Goal: Check status: Check status

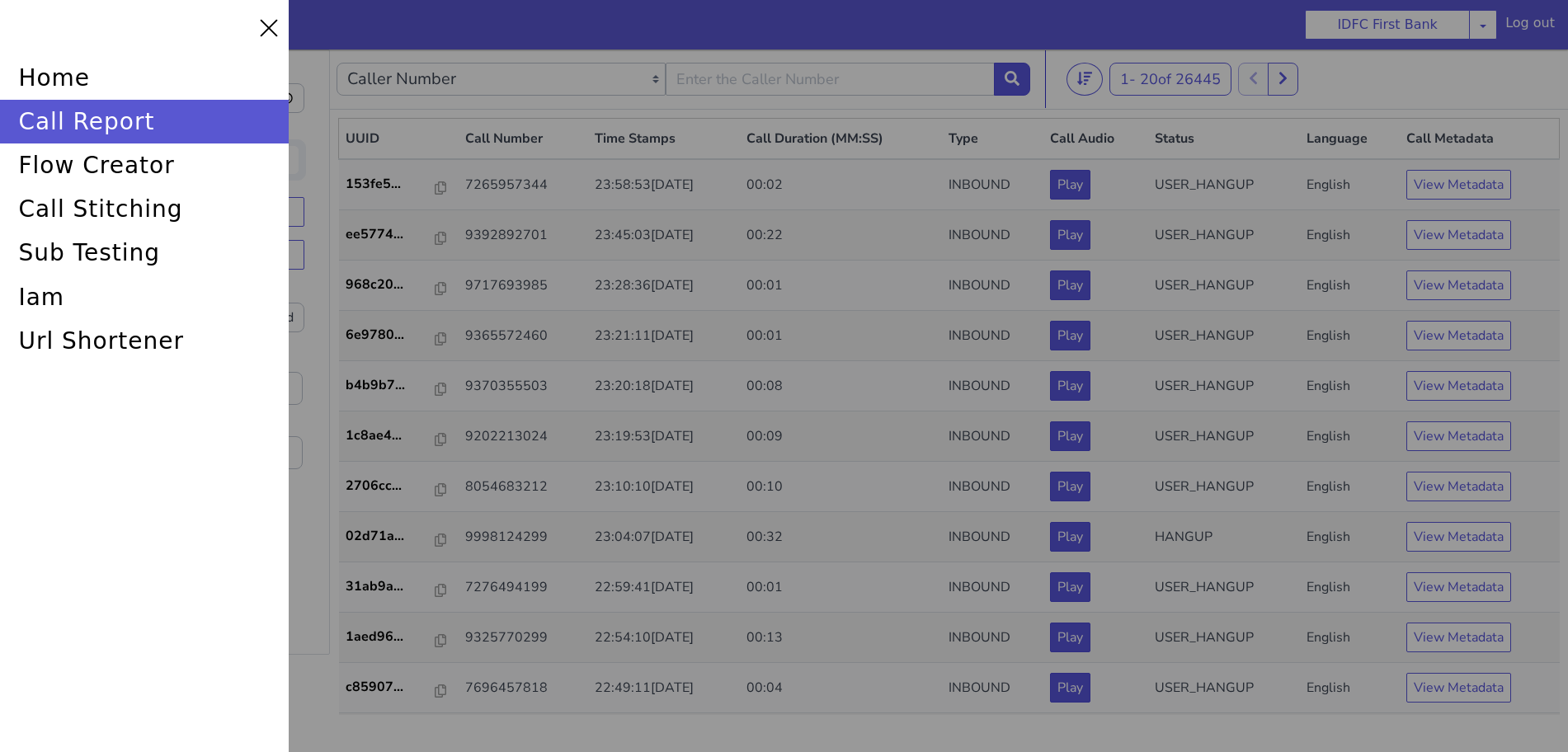
click at [493, 252] on div at bounding box center [784, 376] width 1588 height 795
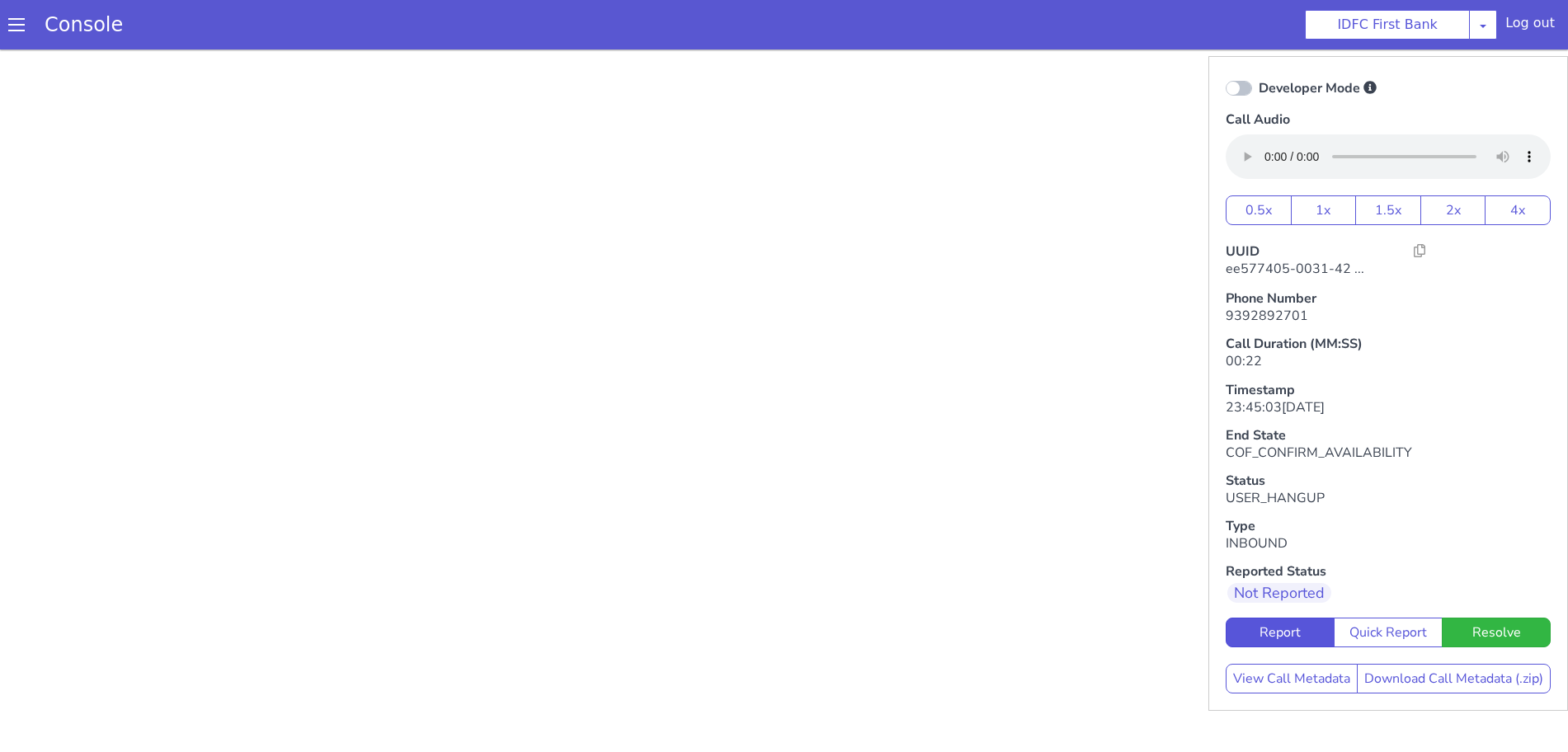
click at [13, 26] on span at bounding box center [17, 25] width 17 height 17
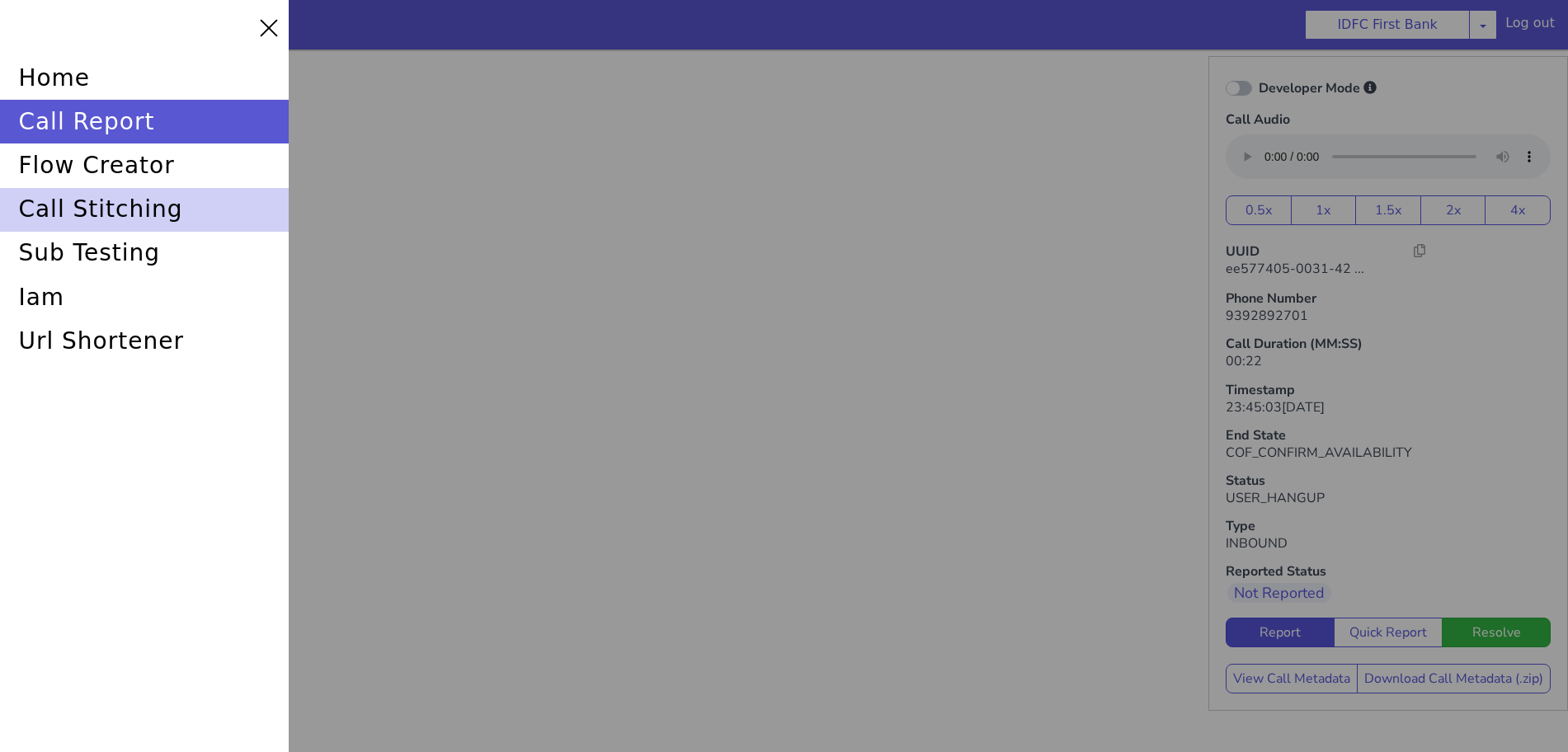
click at [60, 222] on div "call stitching" at bounding box center [144, 210] width 288 height 44
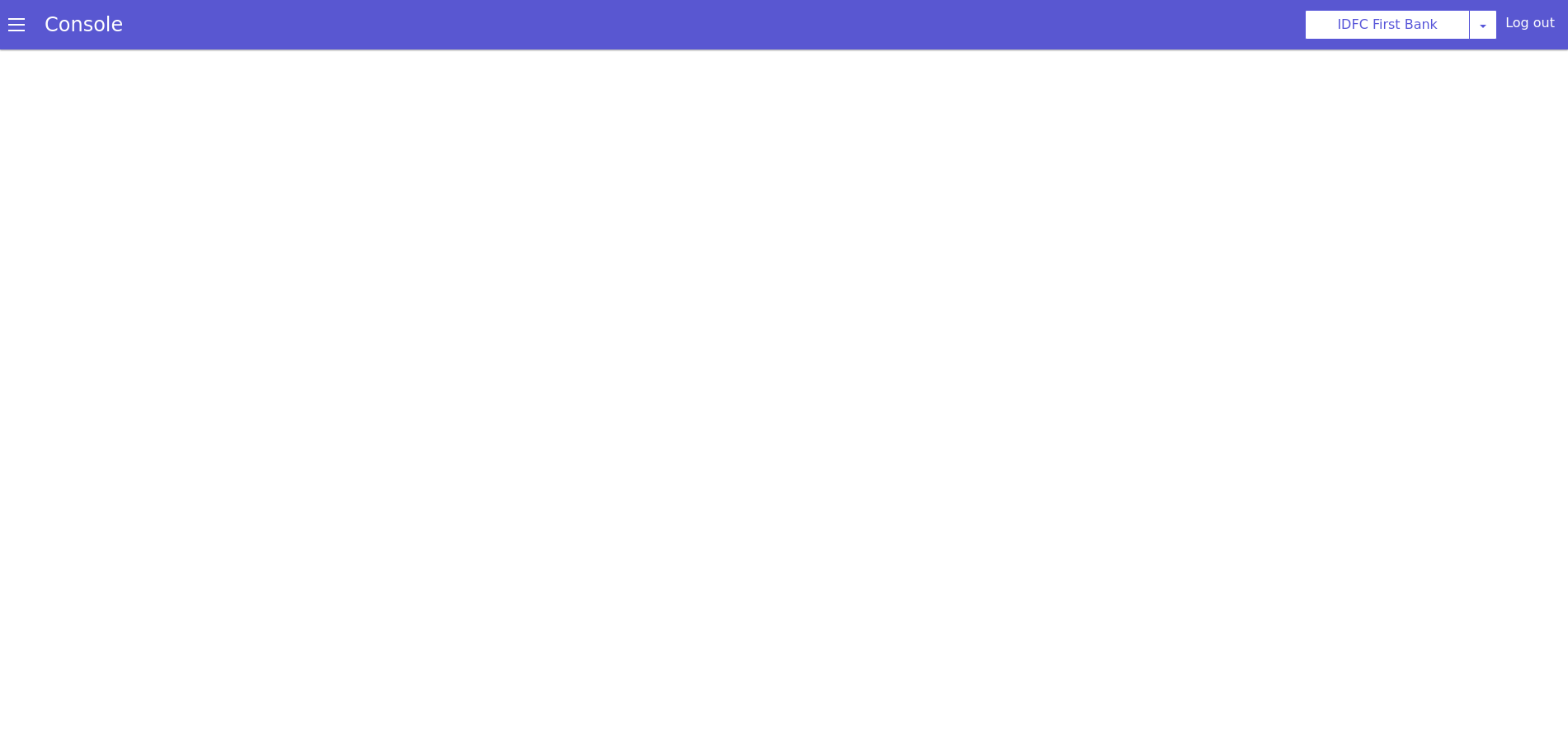
select select "hi"
select select "hi-IN-Wavenet-A"
